Goal: Complete application form: Complete application form

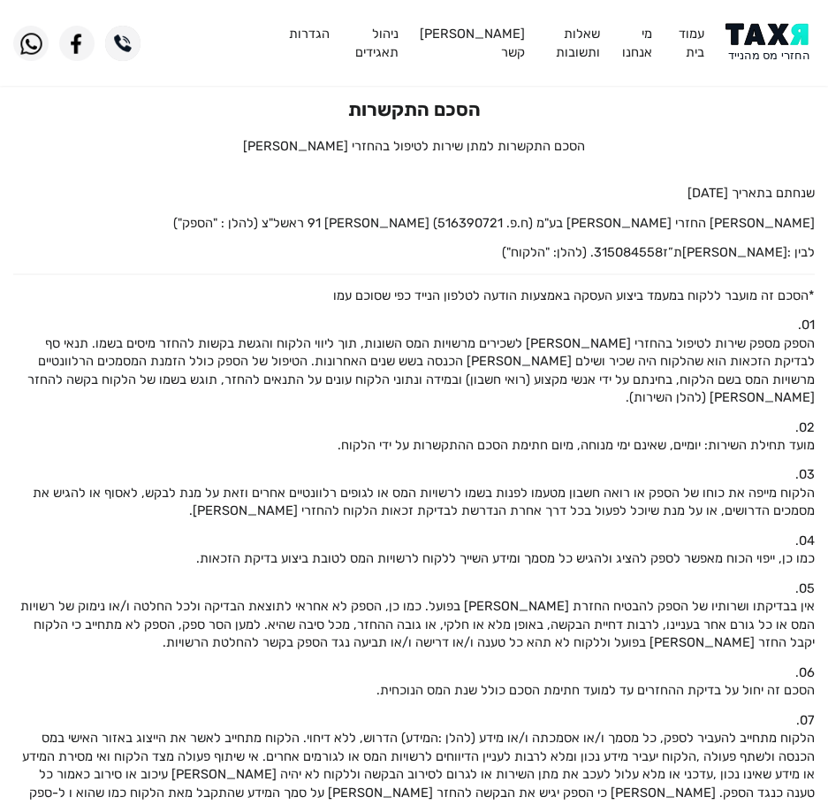
click at [775, 33] on img at bounding box center [770, 43] width 89 height 40
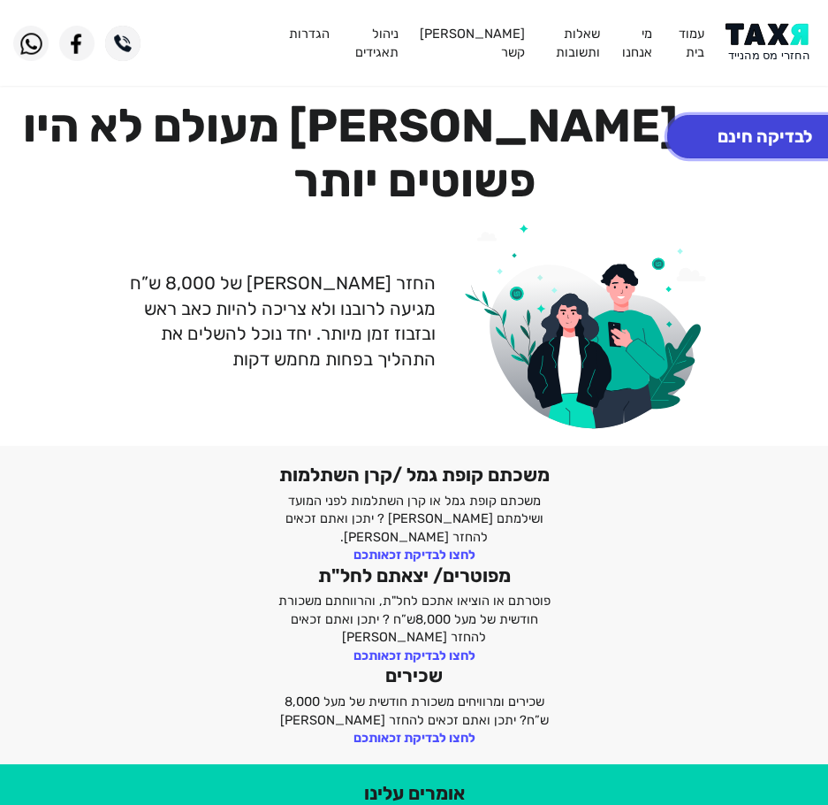
click at [739, 126] on button "לבדיקה חינם" at bounding box center [765, 136] width 195 height 43
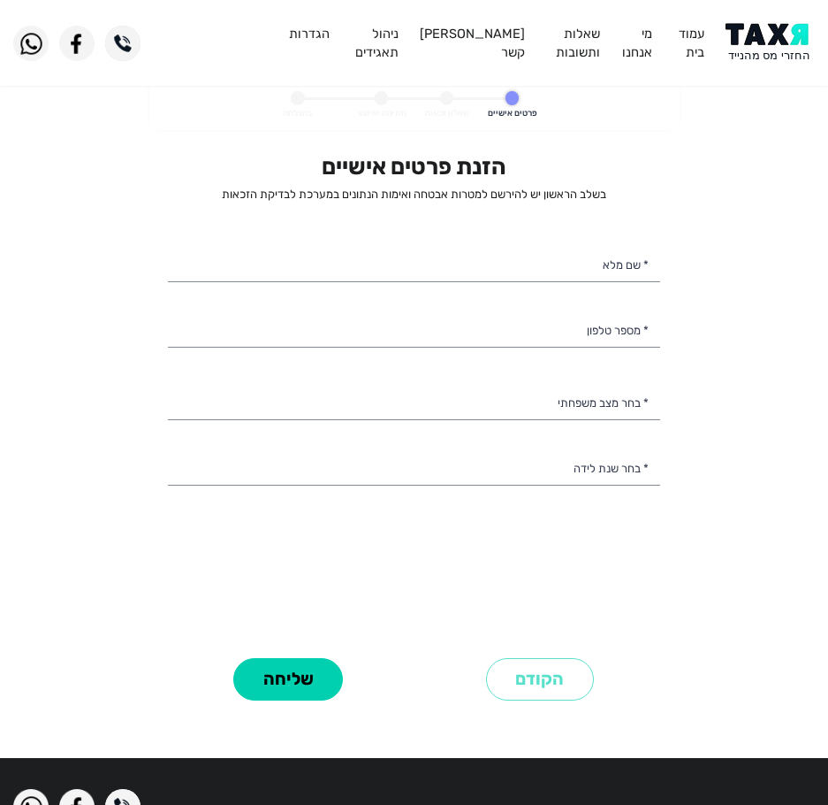
select select
click at [508, 262] on input "* שם מלא" at bounding box center [414, 264] width 492 height 37
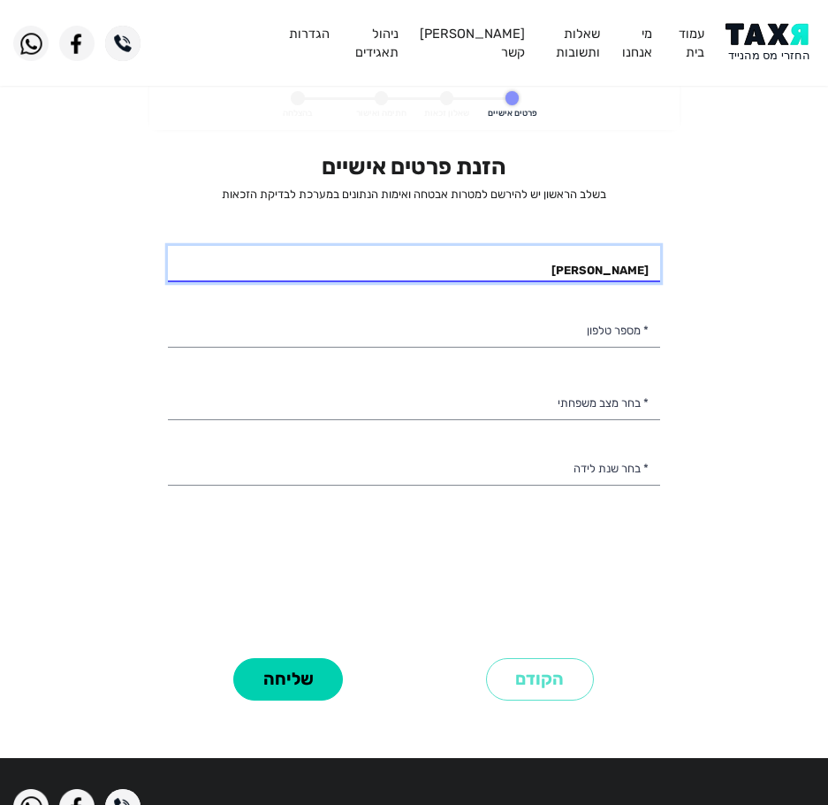
type input "[PERSON_NAME]"
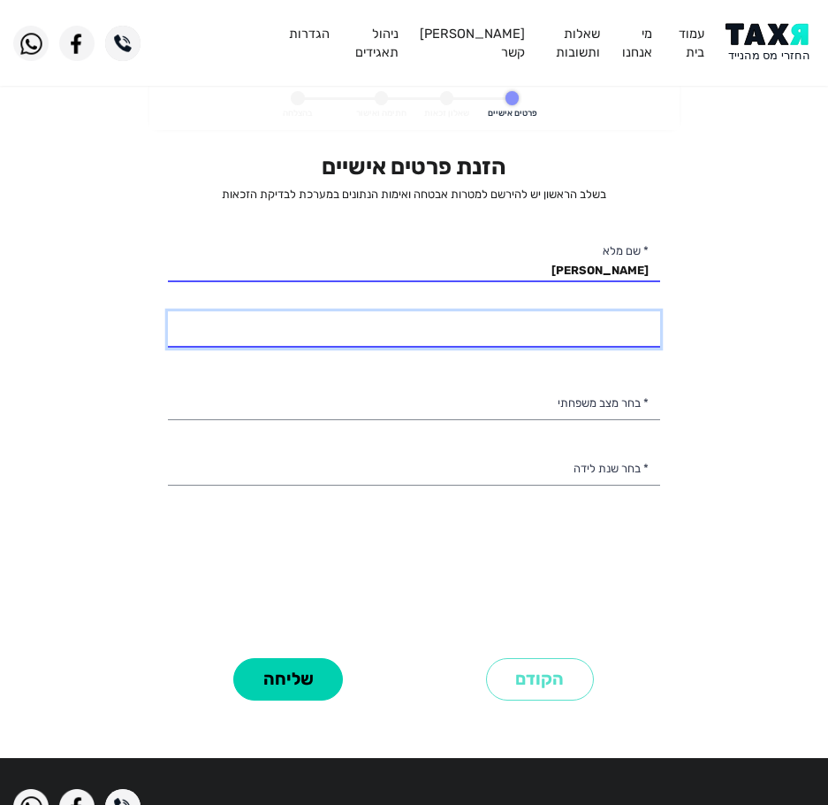
click at [516, 337] on input "* מספר טלפון" at bounding box center [414, 329] width 492 height 37
type input "054-9446025"
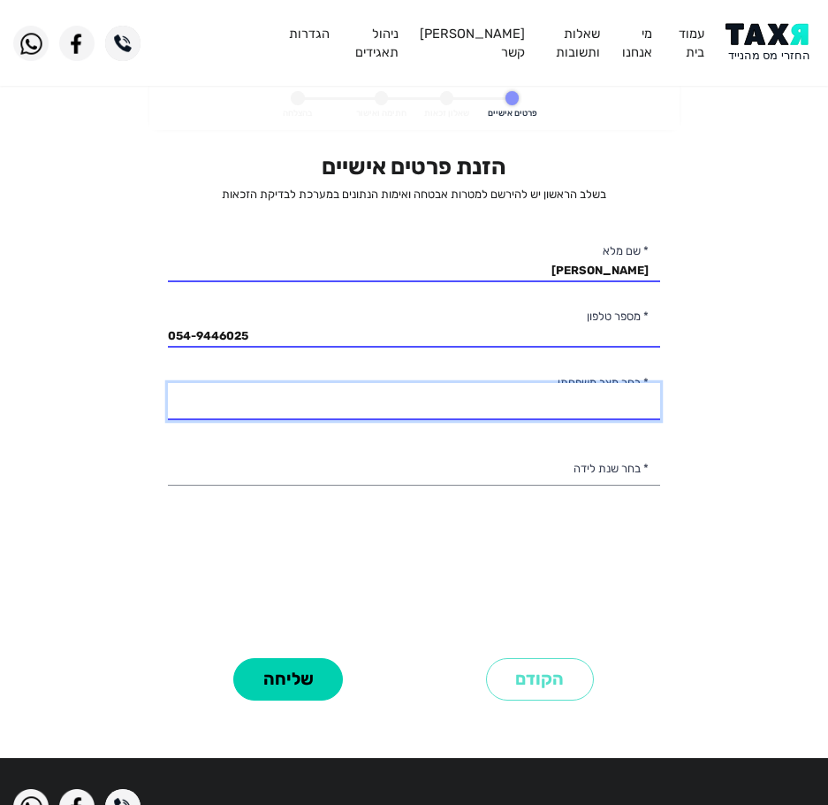
drag, startPoint x: 504, startPoint y: 394, endPoint x: 492, endPoint y: 412, distance: 21.1
click at [504, 394] on select "רווק/ה נשוי/אה גרוש/ה אלמן/נה" at bounding box center [414, 401] width 492 height 37
click at [168, 383] on select "רווק/ה נשוי/אה גרוש/ה אלמן/נה" at bounding box center [414, 401] width 492 height 37
click at [542, 411] on select "רווק/ה נשוי/אה גרוש/ה אלמן/נה" at bounding box center [414, 401] width 492 height 37
select select "1: Single"
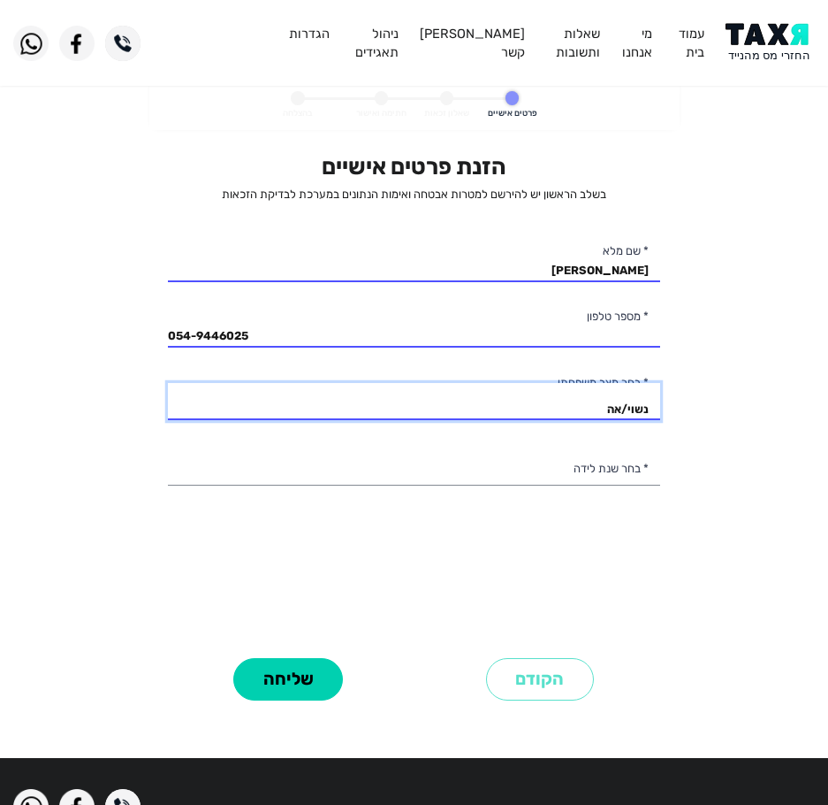
click at [168, 383] on select "רווק/ה נשוי/אה גרוש/ה אלמן/נה" at bounding box center [414, 401] width 492 height 37
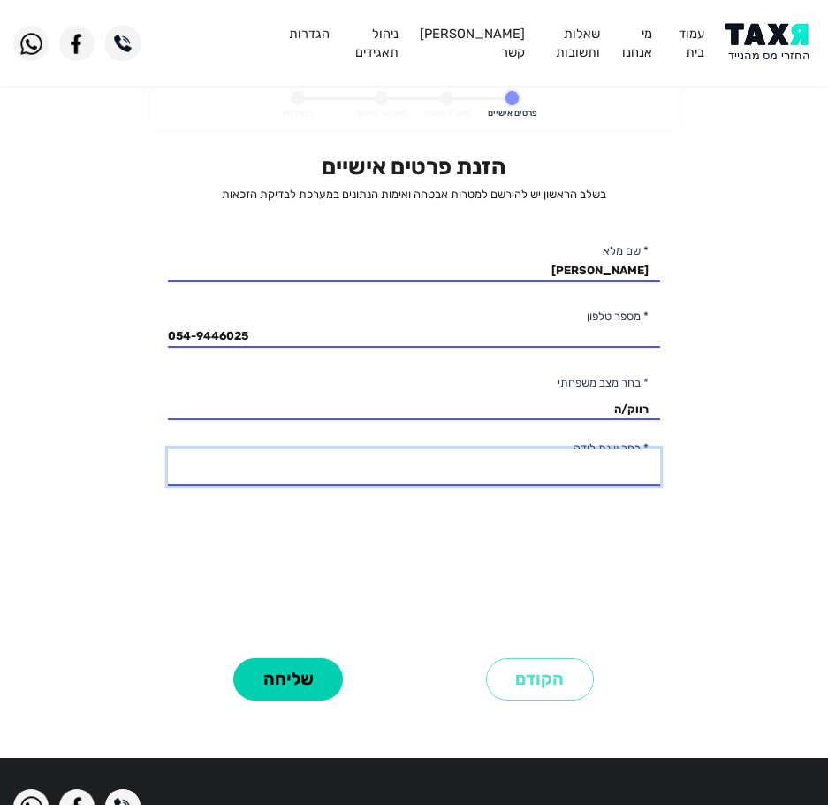
click at [546, 471] on select "2003 2002 2001 2000 1999 1998 1997 1996 1995 1994 1993 1992 1991 1990 1989 1988…" at bounding box center [414, 466] width 492 height 37
select select "4: 2000"
click at [168, 448] on select "2003 2002 2001 2000 1999 1998 1997 1996 1995 1994 1993 1992 1991 1990 1989 1988…" at bounding box center [414, 466] width 492 height 37
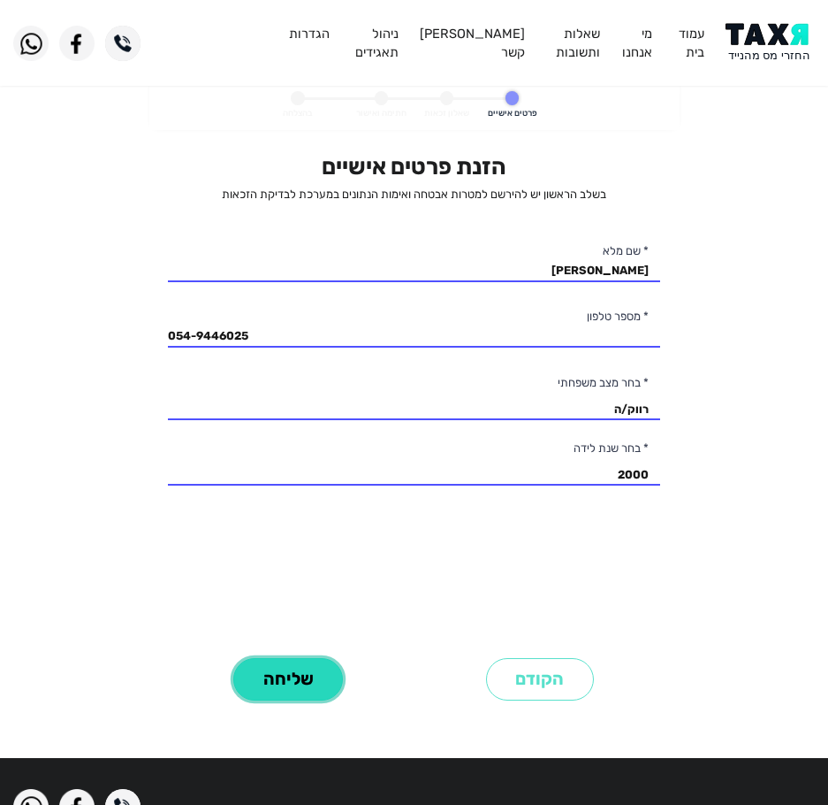
click at [284, 679] on button "שליחה" at bounding box center [288, 679] width 110 height 43
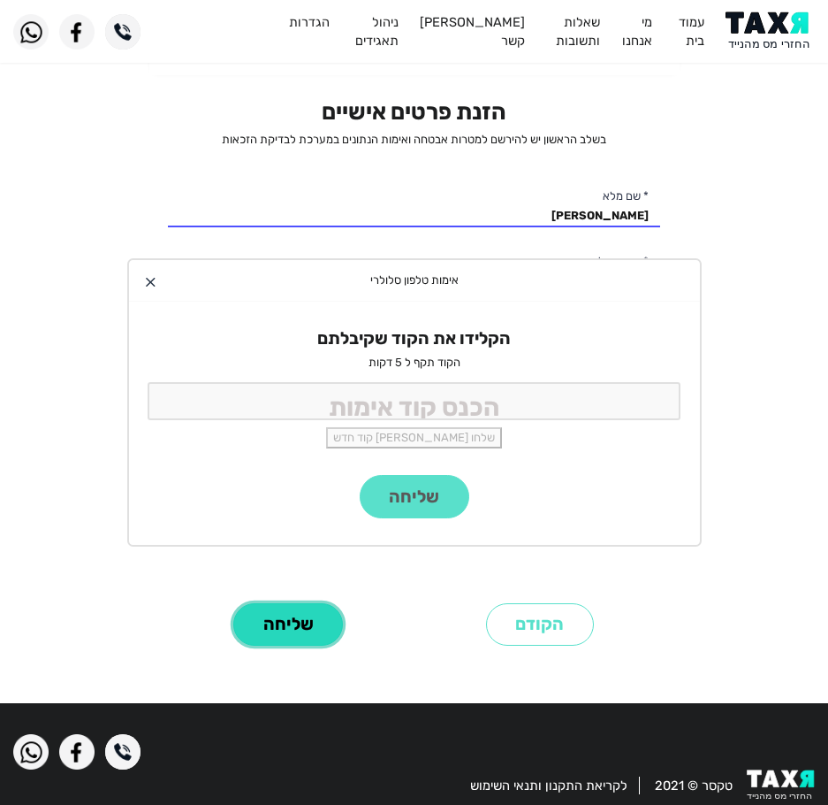
scroll to position [83, 0]
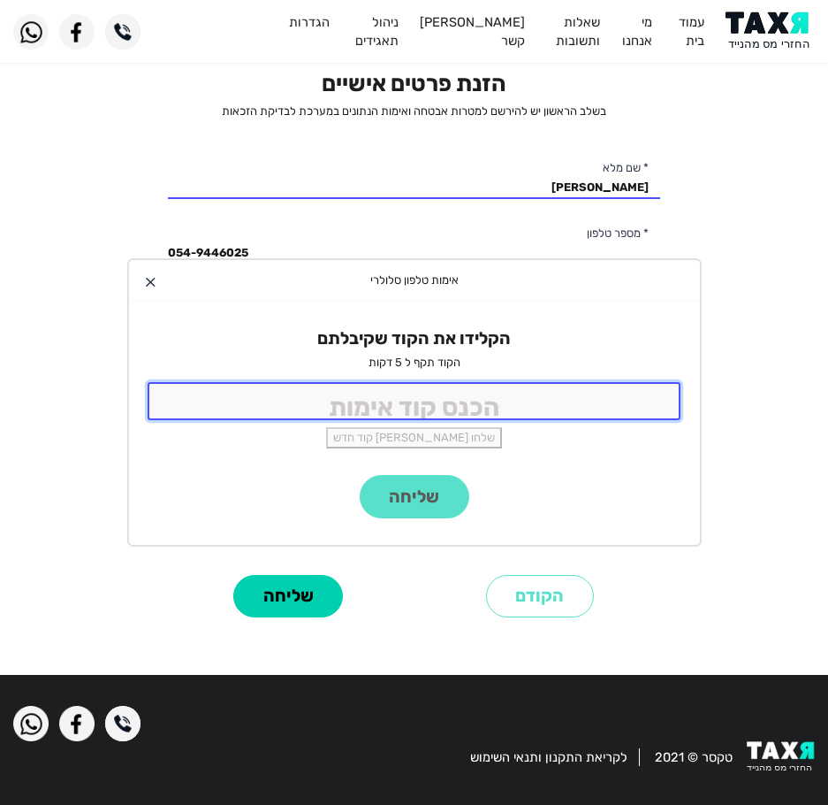
click at [431, 399] on input "tel" at bounding box center [415, 401] width 534 height 38
type input "9988"
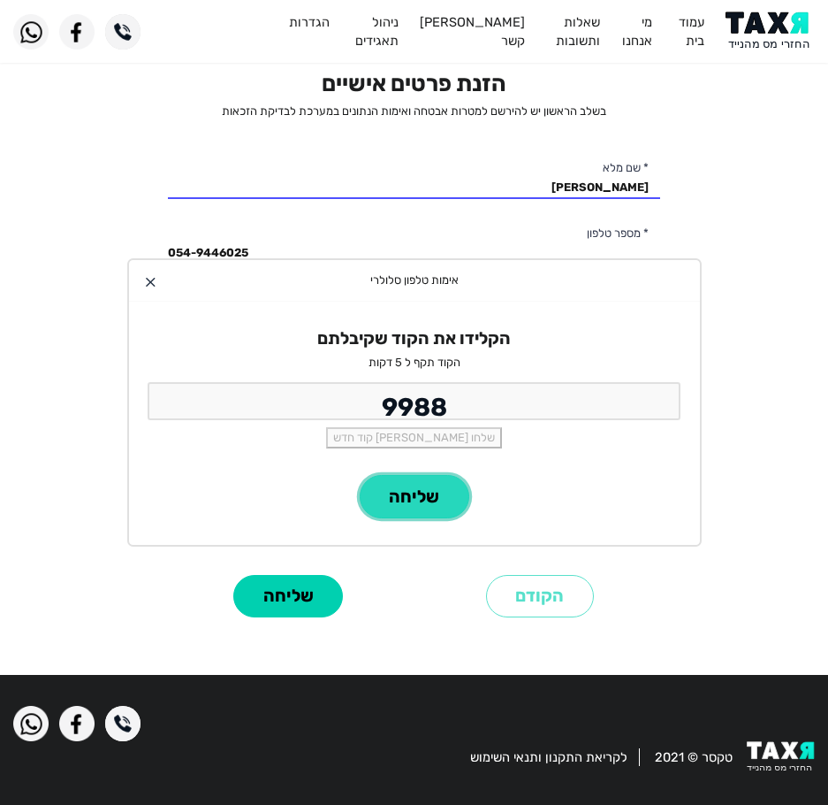
click at [404, 476] on button "שליחה" at bounding box center [415, 496] width 110 height 43
